Goal: Task Accomplishment & Management: Manage account settings

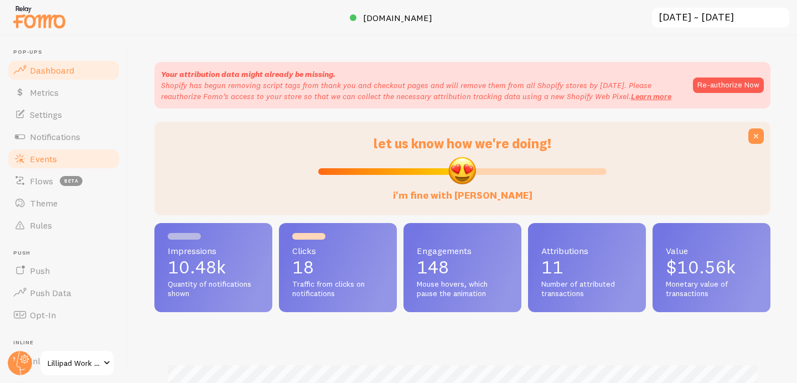
click at [60, 163] on link "Events" at bounding box center [64, 159] width 114 height 22
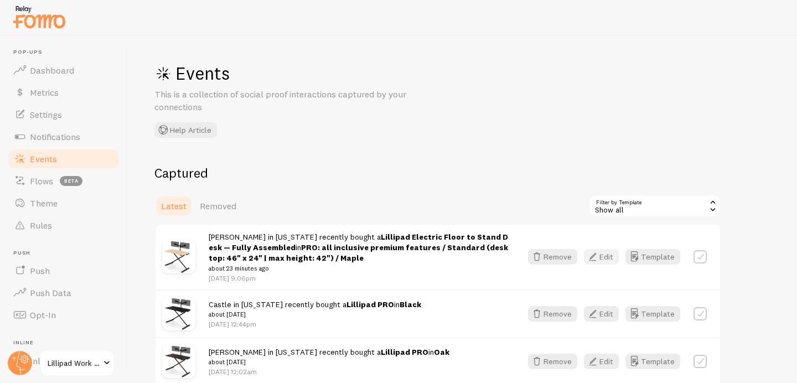
click at [602, 256] on button "Edit" at bounding box center [601, 256] width 35 height 15
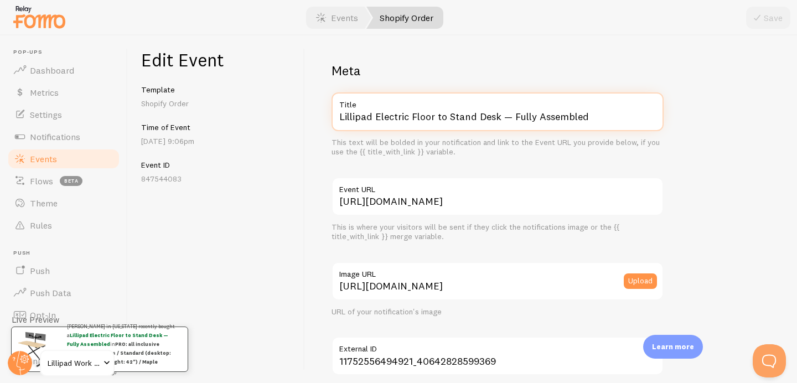
drag, startPoint x: 374, startPoint y: 113, endPoint x: 504, endPoint y: 134, distance: 131.8
click at [504, 134] on div "Lillipad Electric Floor to Stand Desk — Fully Assembled Title This text will be…" at bounding box center [497, 124] width 332 height 65
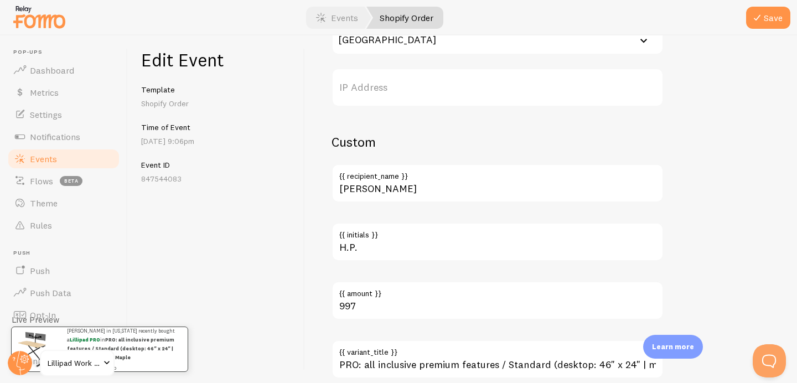
scroll to position [692, 0]
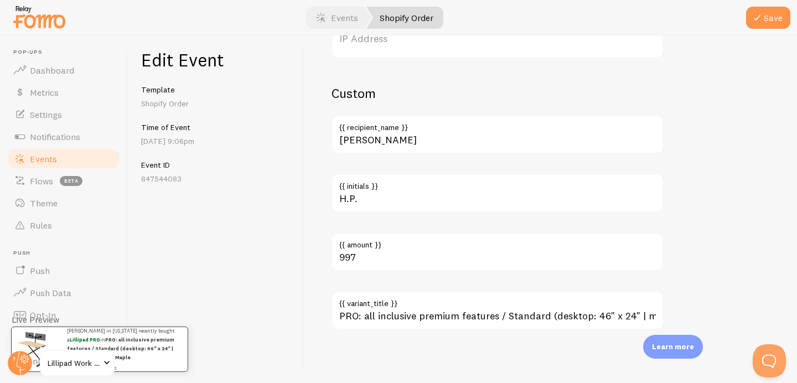
type input "Lillipad PRO"
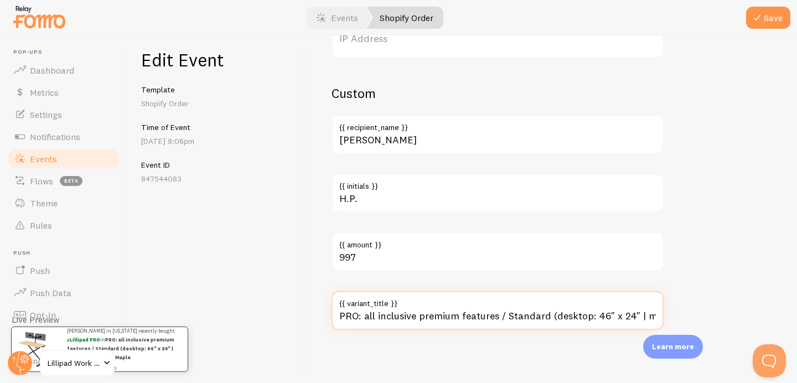
click at [413, 311] on input "PRO: all inclusive premium features / Standard (desktop: 46" x 24" | max height…" at bounding box center [497, 310] width 332 height 39
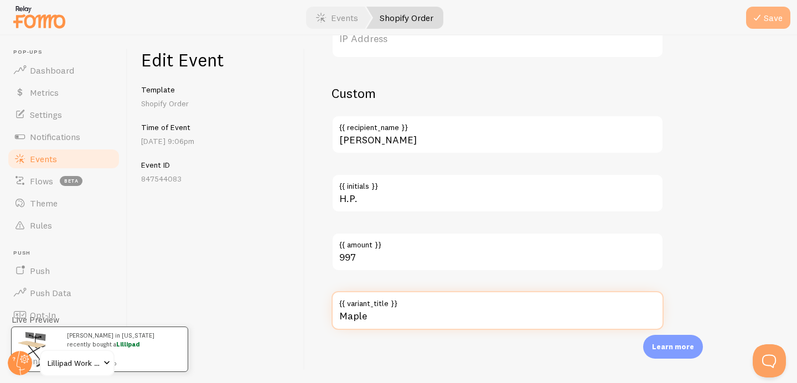
type input "Maple"
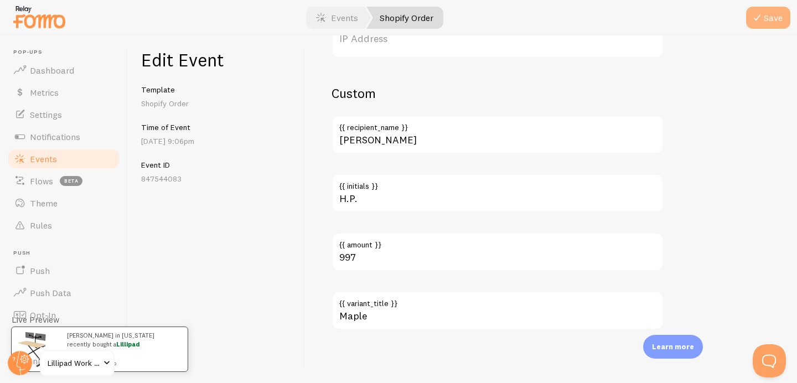
click at [777, 13] on button "Save" at bounding box center [768, 18] width 44 height 22
click at [56, 158] on link "Events" at bounding box center [64, 159] width 114 height 22
